Goal: Task Accomplishment & Management: Use online tool/utility

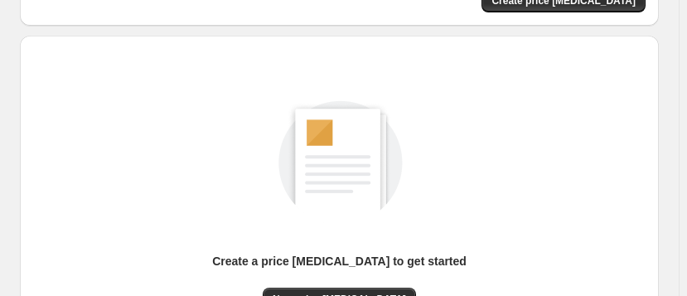
scroll to position [225, 0]
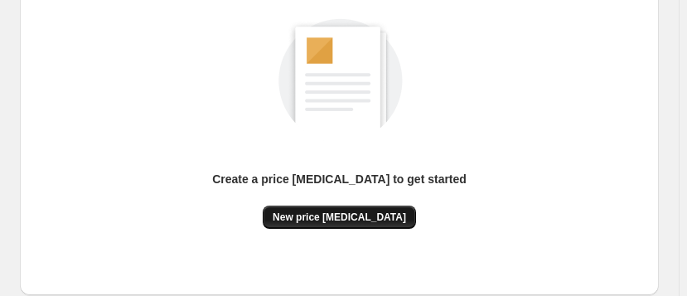
click at [342, 215] on span "New price [MEDICAL_DATA]" at bounding box center [339, 216] width 133 height 13
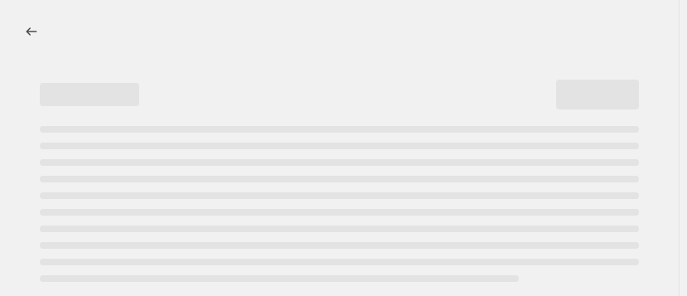
select select "percentage"
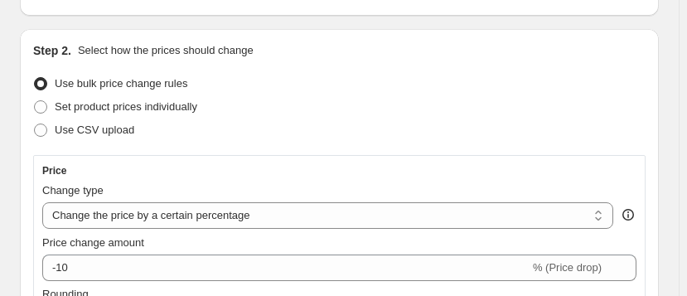
scroll to position [225, 0]
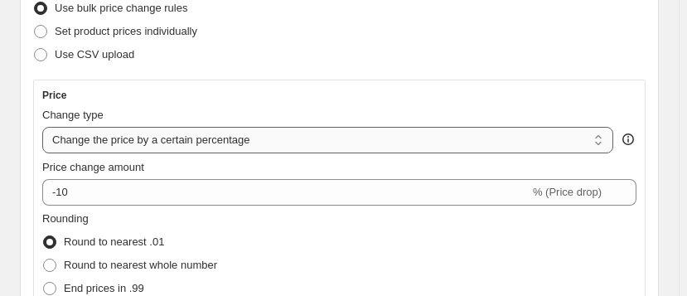
click at [605, 143] on select "Change the price to a certain amount Change the price by a certain amount Chang…" at bounding box center [327, 140] width 571 height 27
click at [42, 127] on select "Change the price to a certain amount Change the price by a certain amount Chang…" at bounding box center [327, 140] width 571 height 27
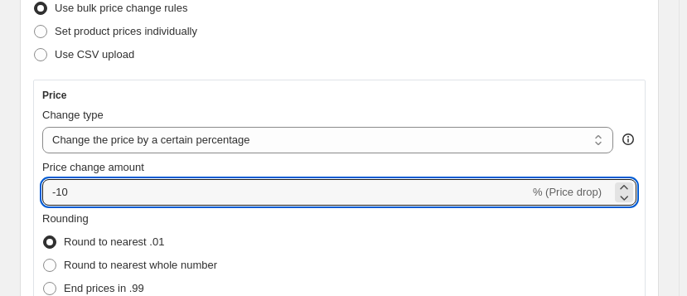
drag, startPoint x: 74, startPoint y: 191, endPoint x: 36, endPoint y: 185, distance: 38.6
click at [36, 185] on div "Price Change type Change the price to a certain amount Change the price by a ce…" at bounding box center [339, 224] width 612 height 289
click at [589, 195] on span "% (Price drop)" at bounding box center [567, 192] width 69 height 12
click at [627, 185] on icon at bounding box center [623, 187] width 7 height 4
drag, startPoint x: 96, startPoint y: 191, endPoint x: 35, endPoint y: 174, distance: 63.5
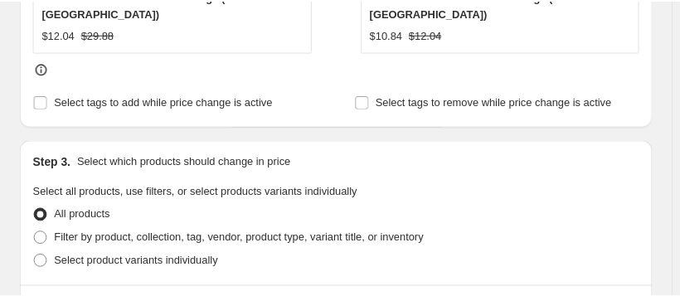
scroll to position [678, 0]
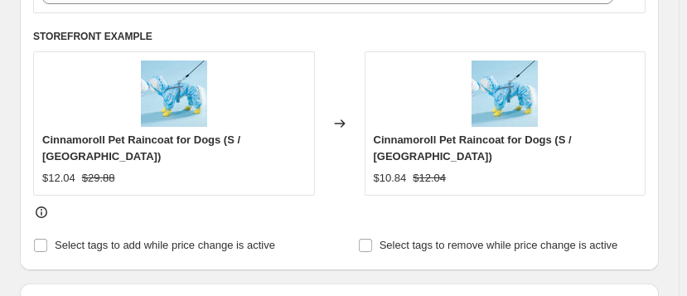
type input "20"
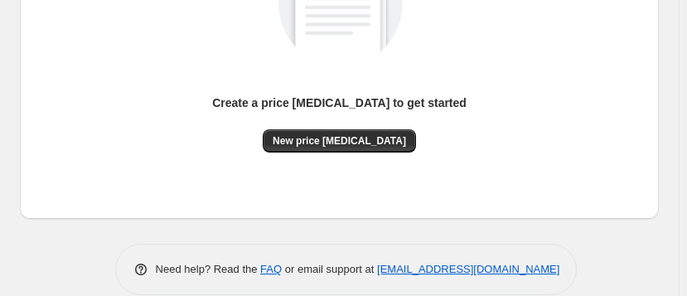
scroll to position [324, 0]
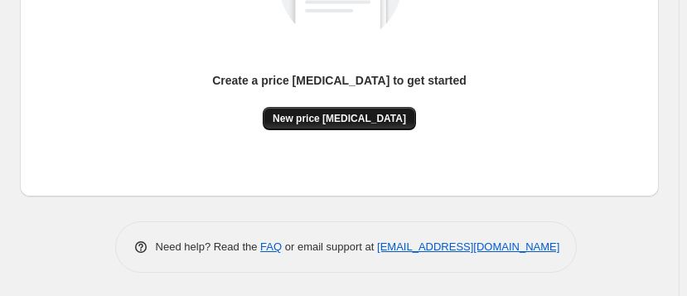
click at [349, 114] on span "New price [MEDICAL_DATA]" at bounding box center [339, 118] width 133 height 13
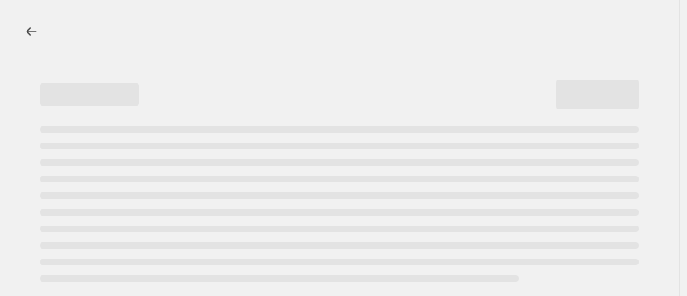
select select "percentage"
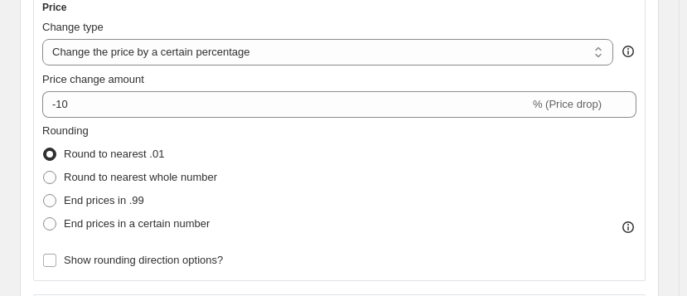
scroll to position [225, 0]
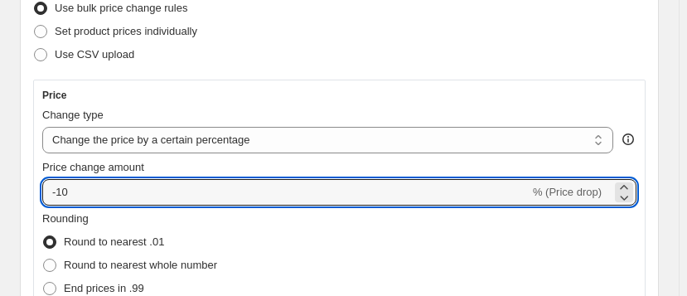
drag, startPoint x: 79, startPoint y: 191, endPoint x: 2, endPoint y: 182, distance: 76.8
type input "20"
click at [327, 229] on div "Rounding Round to nearest .01 Round to nearest whole number End prices in .99 E…" at bounding box center [339, 266] width 594 height 113
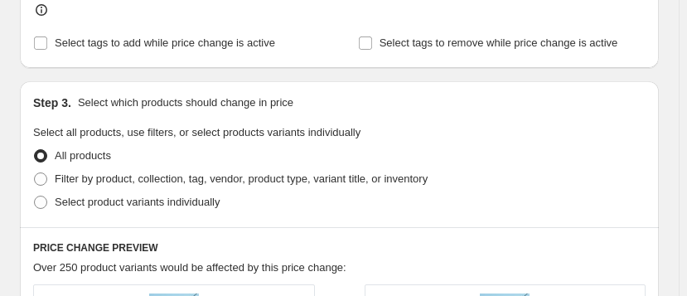
scroll to position [903, 0]
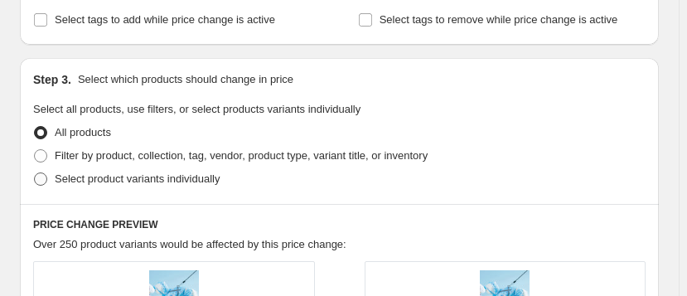
click at [39, 177] on span at bounding box center [40, 178] width 13 height 13
click at [35, 173] on input "Select product variants individually" at bounding box center [34, 172] width 1 height 1
radio input "true"
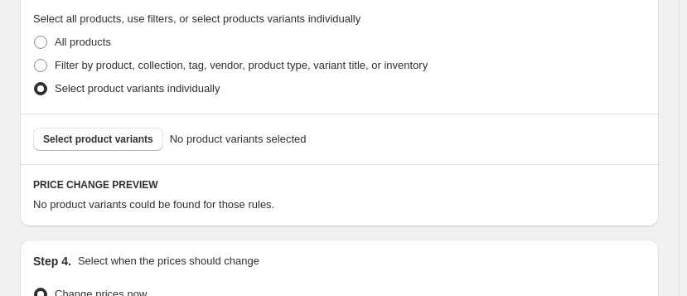
scroll to position [984, 0]
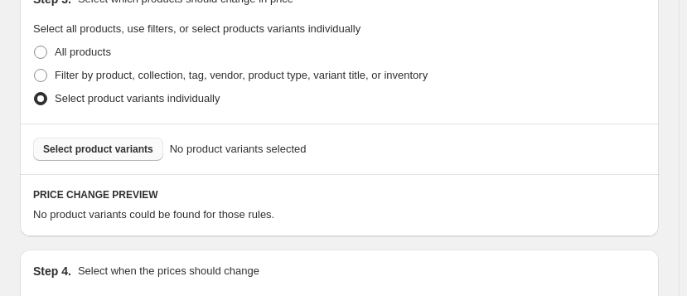
click at [94, 145] on span "Select product variants" at bounding box center [98, 149] width 110 height 13
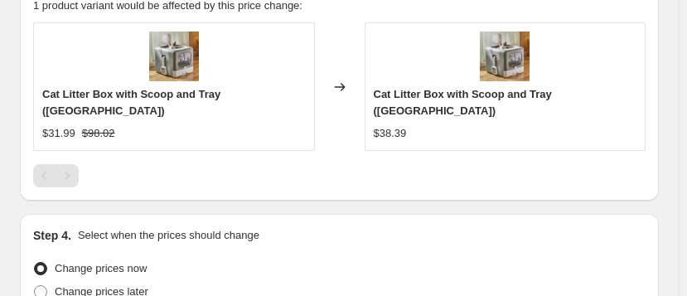
scroll to position [1343, 0]
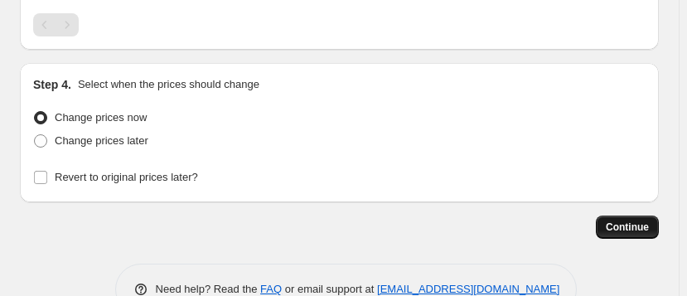
click at [645, 220] on span "Continue" at bounding box center [627, 226] width 43 height 13
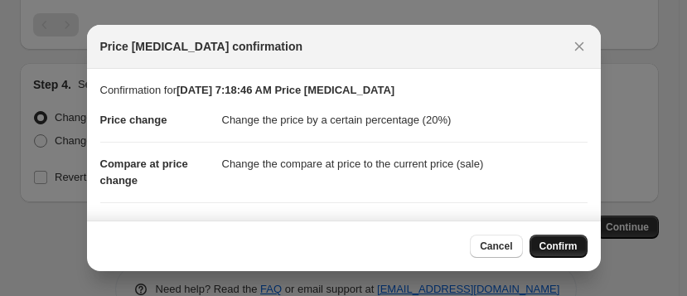
click at [559, 249] on span "Confirm" at bounding box center [559, 246] width 38 height 13
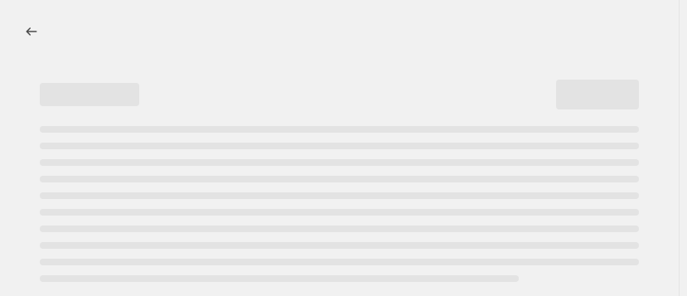
select select "percentage"
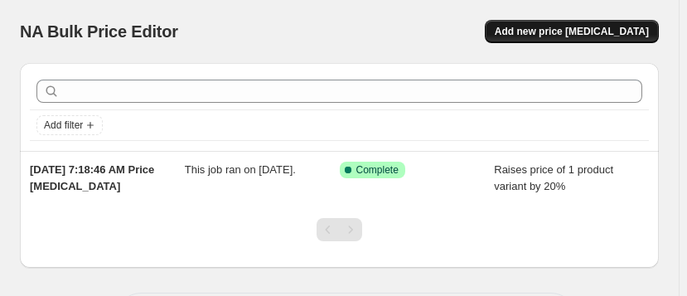
click at [605, 31] on span "Add new price change job" at bounding box center [572, 31] width 154 height 13
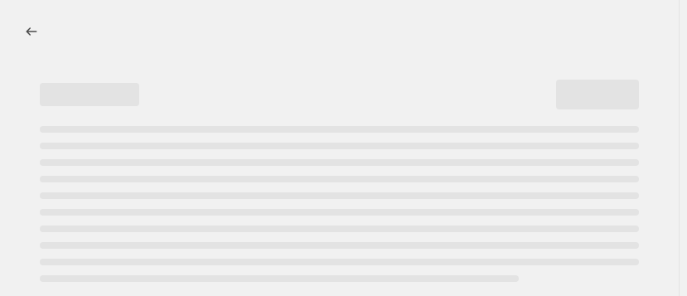
select select "percentage"
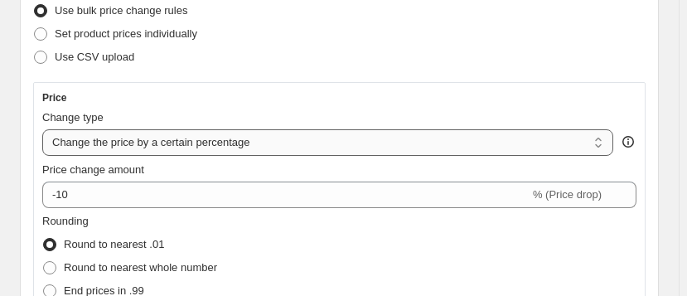
scroll to position [225, 0]
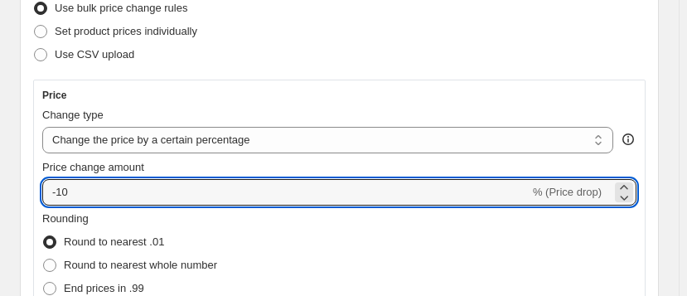
drag, startPoint x: 73, startPoint y: 192, endPoint x: 30, endPoint y: 147, distance: 62.7
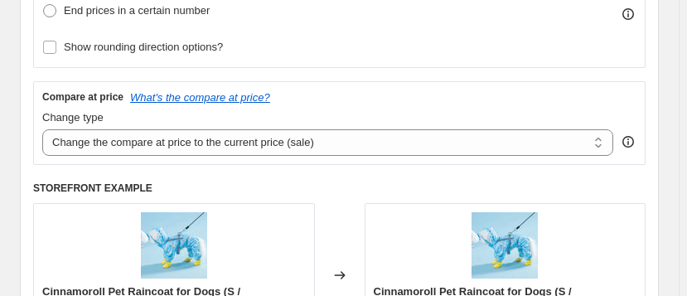
scroll to position [527, 0]
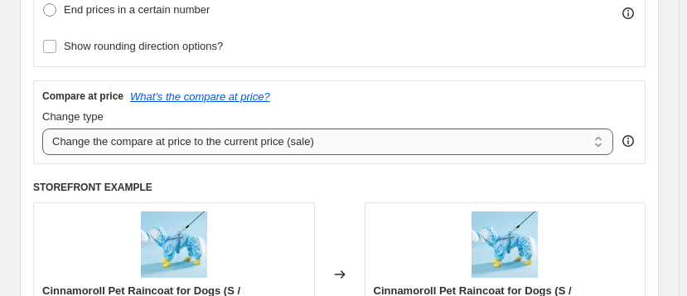
type input "20"
click at [607, 143] on select "Change the compare at price to the current price (sale) Change the compare at p…" at bounding box center [327, 141] width 571 height 27
click at [42, 128] on select "Change the compare at price to the current price (sale) Change the compare at p…" at bounding box center [327, 141] width 571 height 27
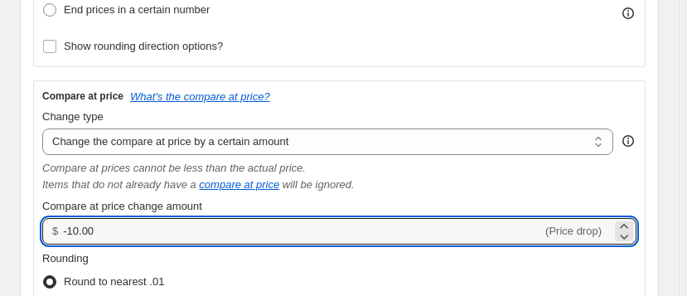
drag, startPoint x: 100, startPoint y: 229, endPoint x: 23, endPoint y: 224, distance: 77.2
click at [23, 224] on div "Step 2. Select how the prices should change Use bulk price change rules Set pro…" at bounding box center [339, 159] width 639 height 1014
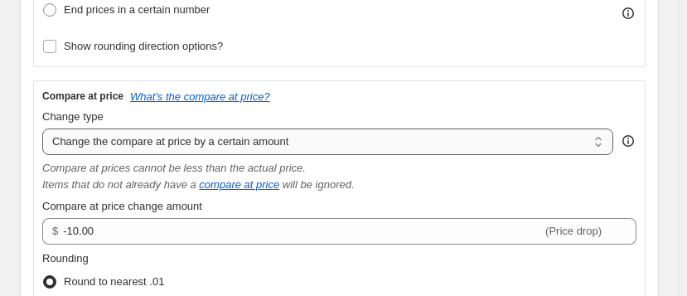
click at [331, 133] on select "Change the compare at price to the current price (sale) Change the compare at p…" at bounding box center [327, 141] width 571 height 27
select select "percentage"
click at [42, 128] on select "Change the compare at price to the current price (sale) Change the compare at p…" at bounding box center [327, 141] width 571 height 27
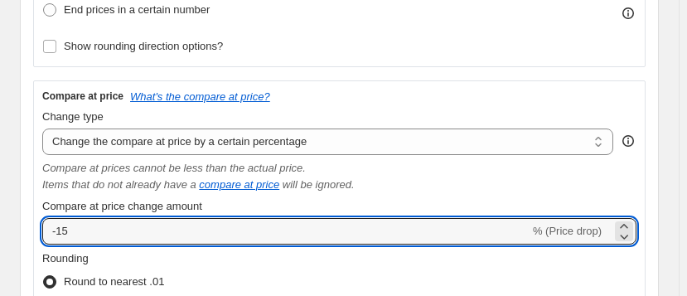
drag, startPoint x: 72, startPoint y: 230, endPoint x: 41, endPoint y: 224, distance: 32.2
click at [41, 224] on div "Compare at price What's the compare at price? Change type Change the compare at…" at bounding box center [339, 244] width 612 height 328
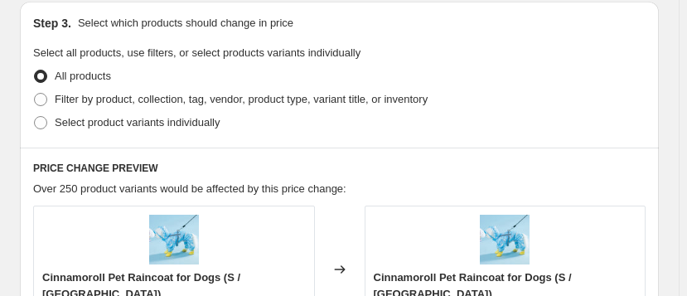
scroll to position [1205, 0]
type input "30"
click at [42, 117] on span at bounding box center [40, 121] width 13 height 13
click at [35, 116] on input "Select product variants individually" at bounding box center [34, 115] width 1 height 1
radio input "true"
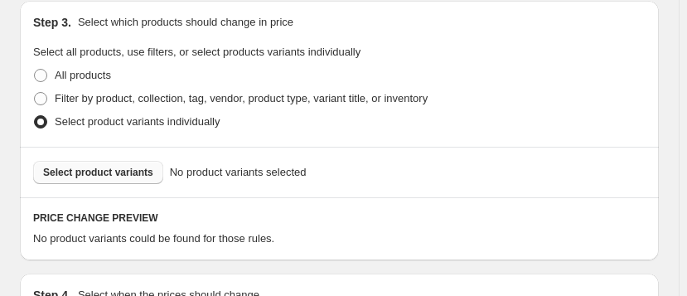
click at [122, 170] on span "Select product variants" at bounding box center [98, 172] width 110 height 13
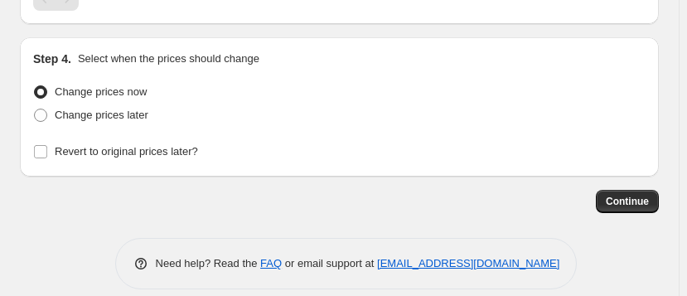
scroll to position [1626, 0]
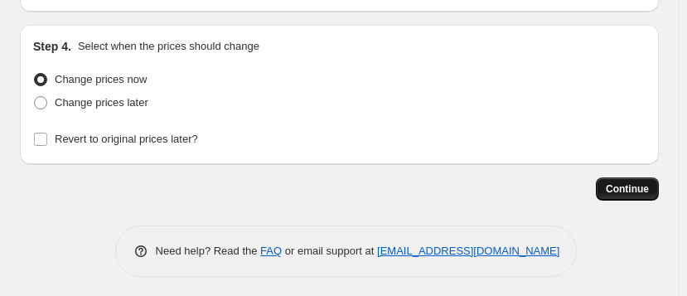
click at [649, 186] on span "Continue" at bounding box center [627, 188] width 43 height 13
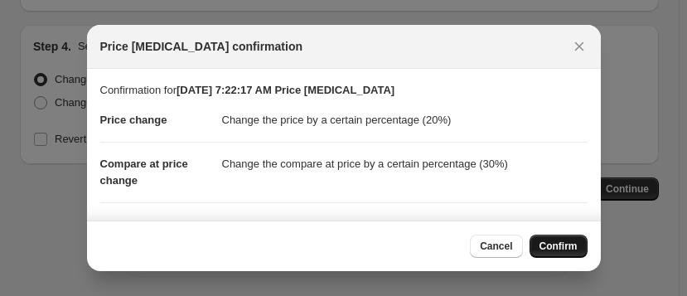
click at [548, 247] on span "Confirm" at bounding box center [559, 246] width 38 height 13
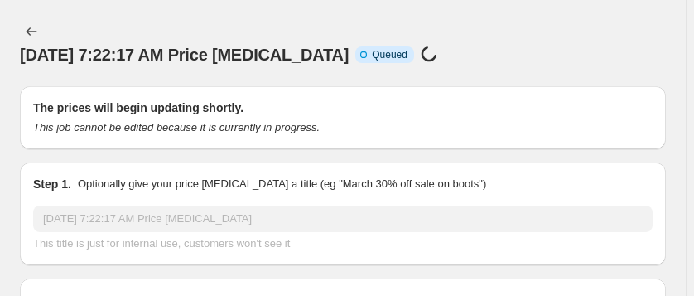
select select "percentage"
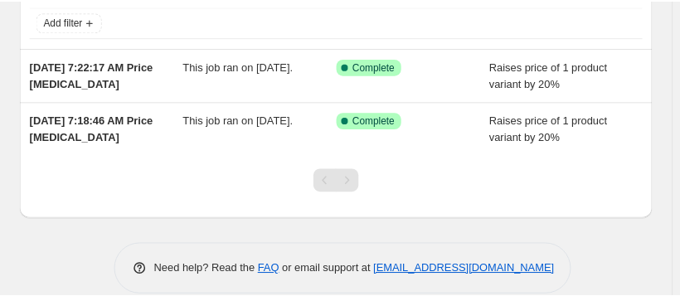
scroll to position [123, 0]
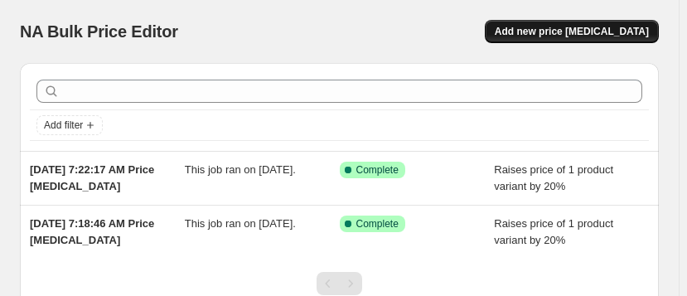
click at [586, 32] on span "Add new price [MEDICAL_DATA]" at bounding box center [572, 31] width 154 height 13
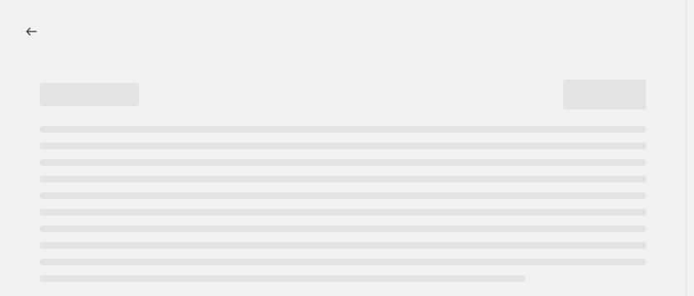
select select "percentage"
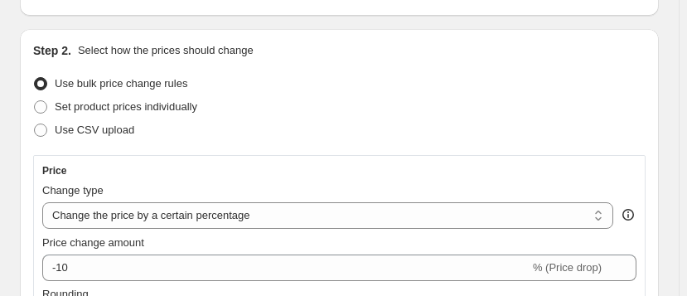
scroll to position [225, 0]
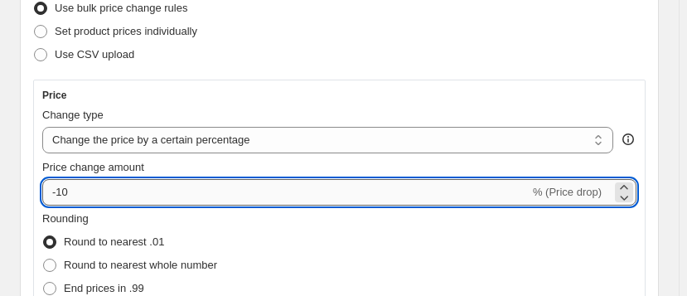
click at [90, 189] on input "-10" at bounding box center [285, 192] width 487 height 27
drag, startPoint x: 90, startPoint y: 189, endPoint x: 8, endPoint y: 187, distance: 82.1
type input "20"
click at [467, 43] on div "Use CSV upload" at bounding box center [339, 54] width 612 height 23
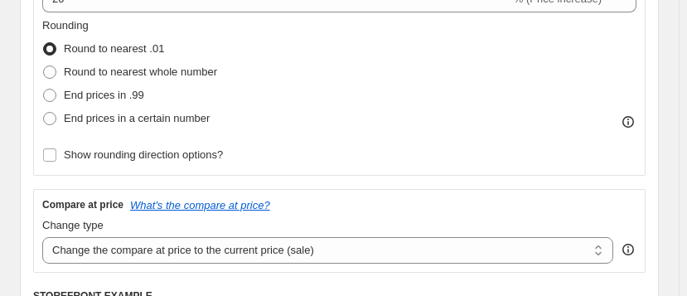
scroll to position [452, 0]
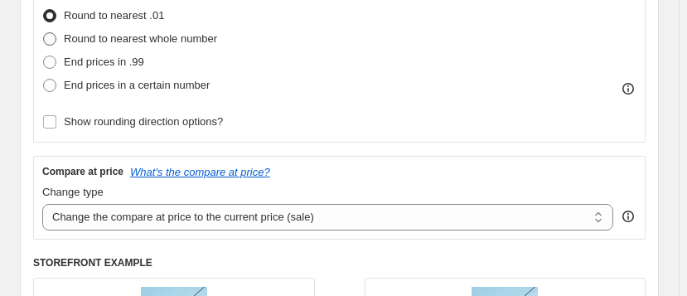
click at [51, 38] on span at bounding box center [49, 38] width 13 height 13
click at [44, 33] on input "Round to nearest whole number" at bounding box center [43, 32] width 1 height 1
radio input "true"
click at [46, 59] on span at bounding box center [49, 62] width 13 height 13
click at [44, 56] on input "End prices in .99" at bounding box center [43, 56] width 1 height 1
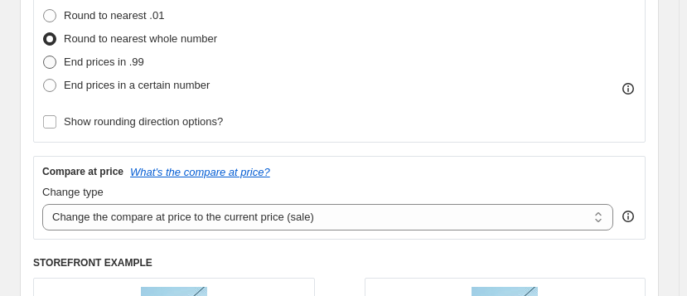
radio input "true"
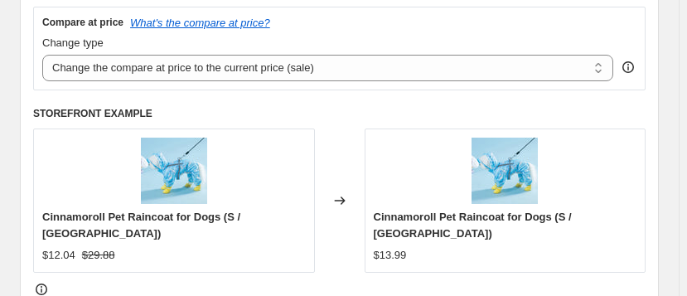
scroll to position [602, 0]
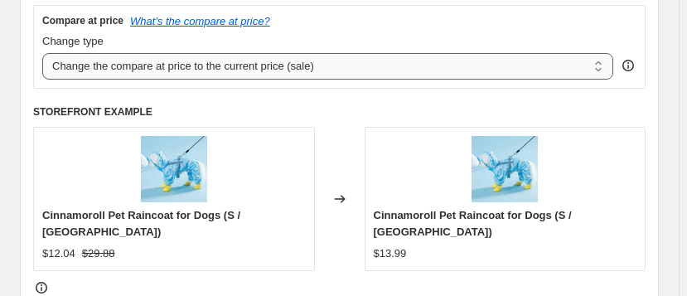
click at [608, 68] on select "Change the compare at price to the current price (sale) Change the compare at p…" at bounding box center [327, 66] width 571 height 27
select select "to"
click at [42, 53] on select "Change the compare at price to the current price (sale) Change the compare at p…" at bounding box center [327, 66] width 571 height 27
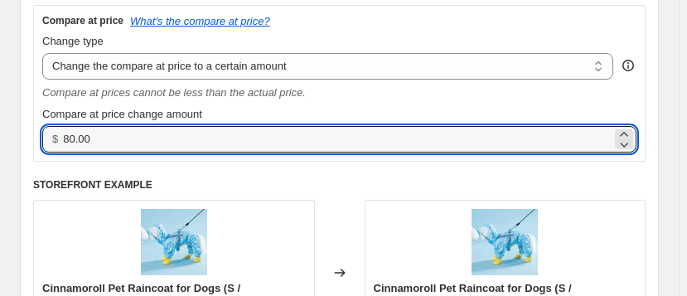
drag, startPoint x: 80, startPoint y: 135, endPoint x: 42, endPoint y: 132, distance: 38.3
click at [42, 132] on div "$ 80.00" at bounding box center [339, 139] width 594 height 27
drag, startPoint x: 102, startPoint y: 142, endPoint x: 56, endPoint y: 134, distance: 46.2
click at [56, 134] on div "$ 29.96" at bounding box center [339, 139] width 594 height 27
type input "25.00"
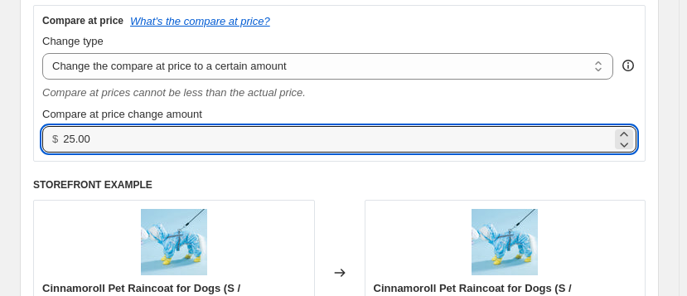
click at [607, 180] on h6 "STOREFRONT EXAMPLE" at bounding box center [339, 184] width 612 height 13
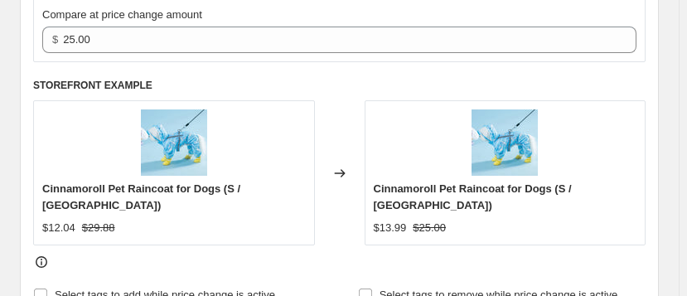
scroll to position [753, 0]
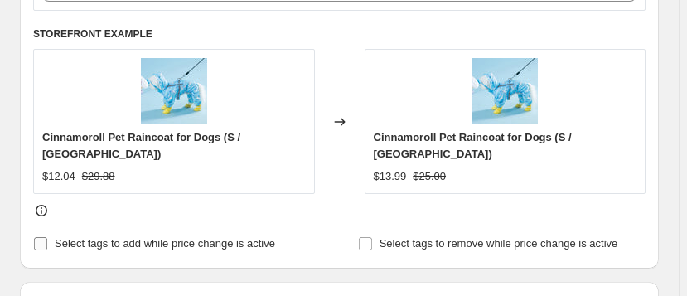
click at [41, 241] on input "Select tags to add while price change is active" at bounding box center [40, 243] width 13 height 13
checkbox input "true"
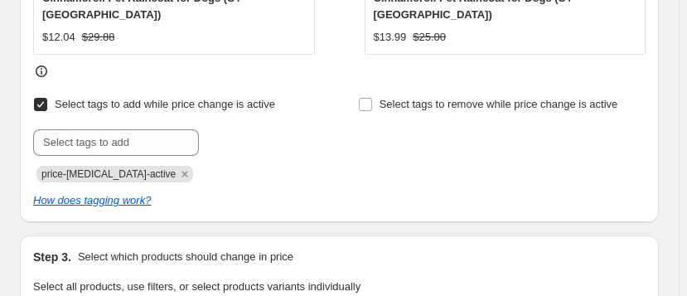
scroll to position [903, 0]
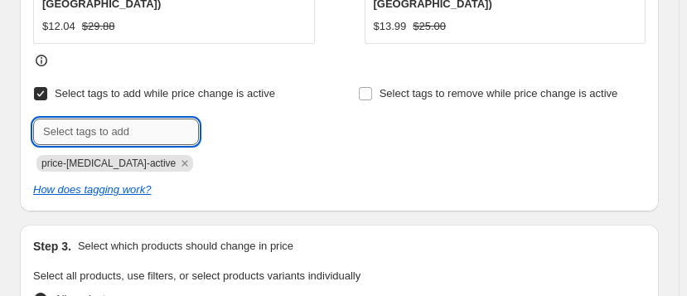
click at [152, 132] on input "text" at bounding box center [116, 132] width 166 height 27
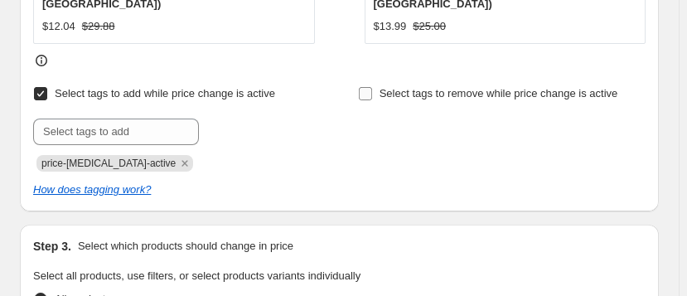
click at [370, 90] on input "Select tags to remove while price change is active" at bounding box center [365, 93] width 13 height 13
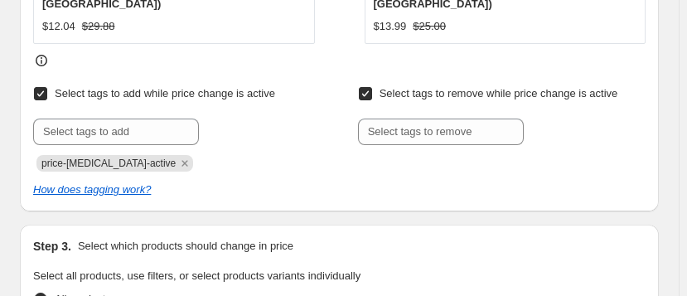
click at [370, 89] on input "Select tags to remove while price change is active" at bounding box center [365, 93] width 13 height 13
checkbox input "false"
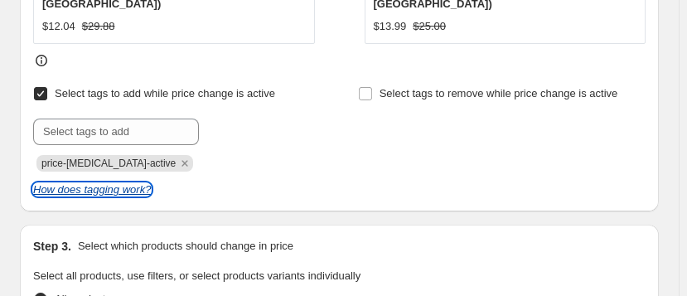
click at [101, 187] on icon "How does tagging work?" at bounding box center [92, 189] width 118 height 12
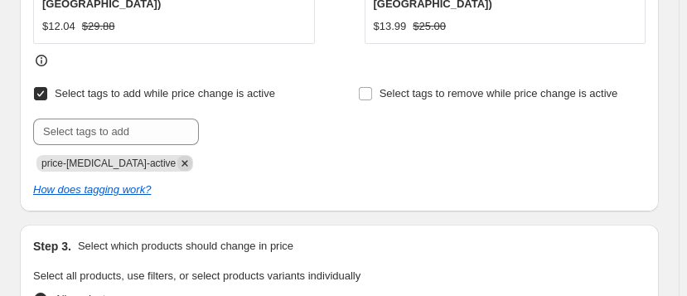
click at [177, 162] on icon "Remove price-change-job-active" at bounding box center [184, 163] width 15 height 15
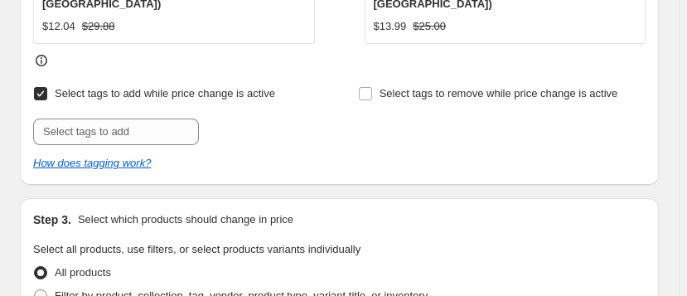
click at [40, 90] on input "Select tags to add while price change is active" at bounding box center [40, 93] width 13 height 13
checkbox input "false"
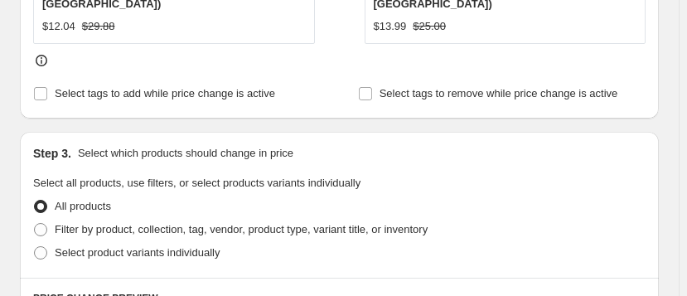
scroll to position [979, 0]
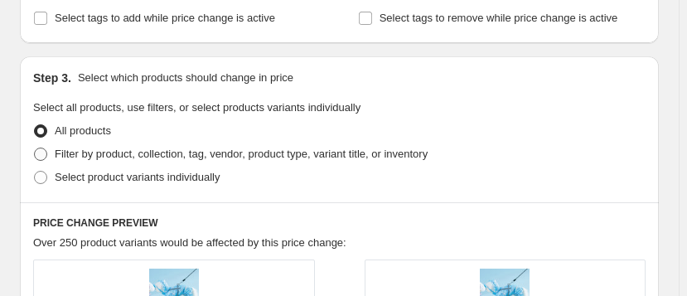
click at [38, 148] on span at bounding box center [40, 154] width 13 height 13
click at [35, 148] on input "Filter by product, collection, tag, vendor, product type, variant title, or inv…" at bounding box center [34, 148] width 1 height 1
radio input "true"
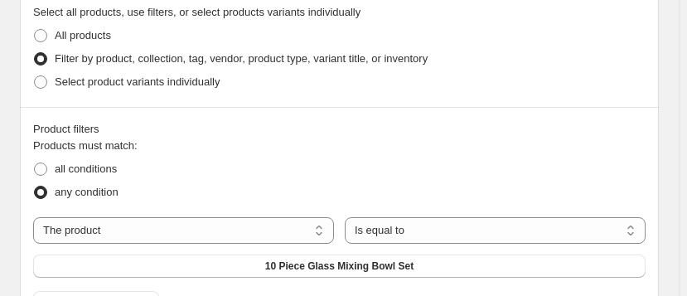
scroll to position [1054, 0]
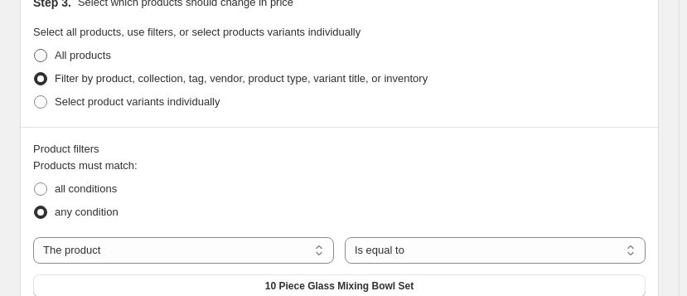
click at [40, 49] on span at bounding box center [40, 55] width 13 height 13
click at [35, 49] on input "All products" at bounding box center [34, 49] width 1 height 1
radio input "true"
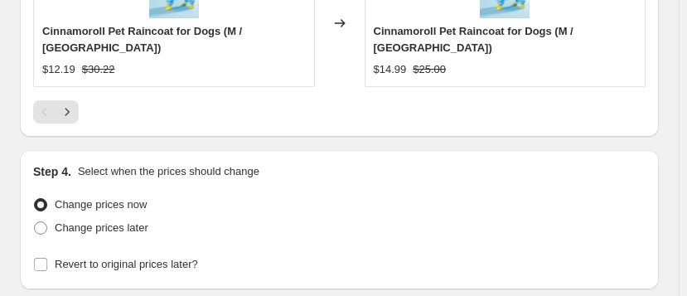
scroll to position [1899, 0]
